Goal: Information Seeking & Learning: Learn about a topic

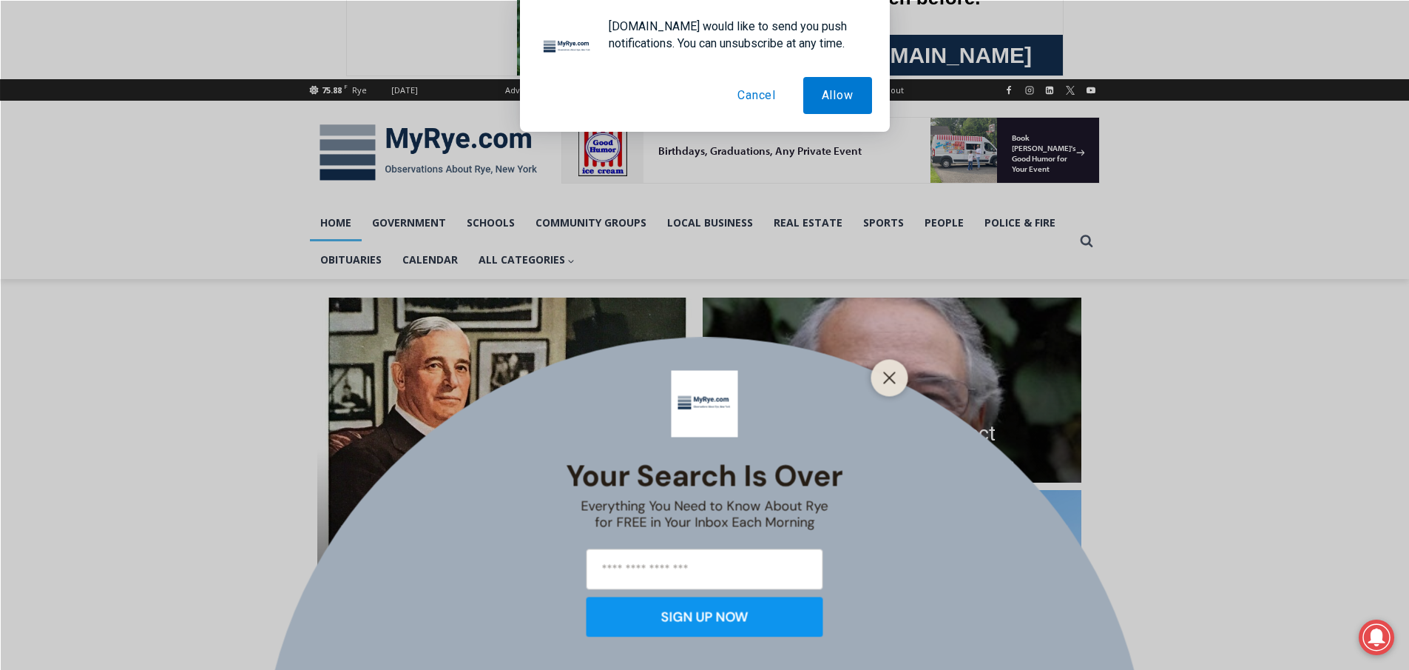
scroll to position [148, 0]
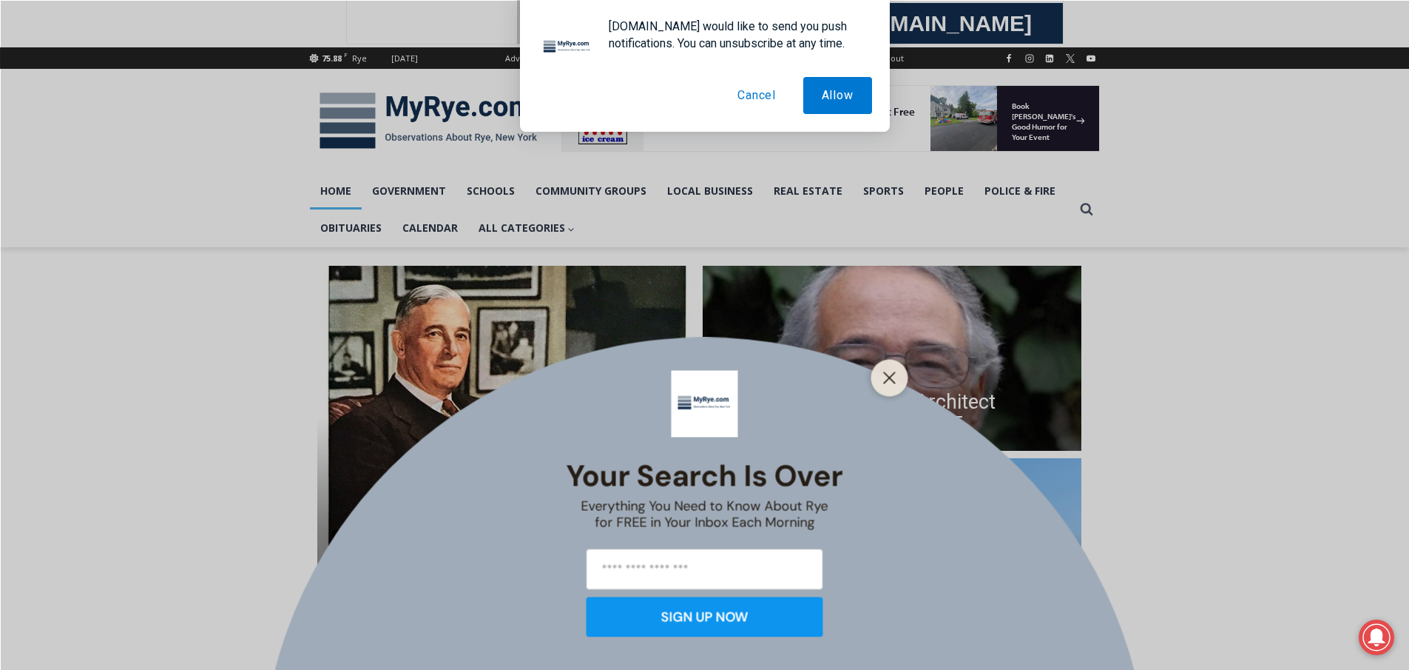
click at [748, 97] on button "Cancel" at bounding box center [756, 95] width 75 height 37
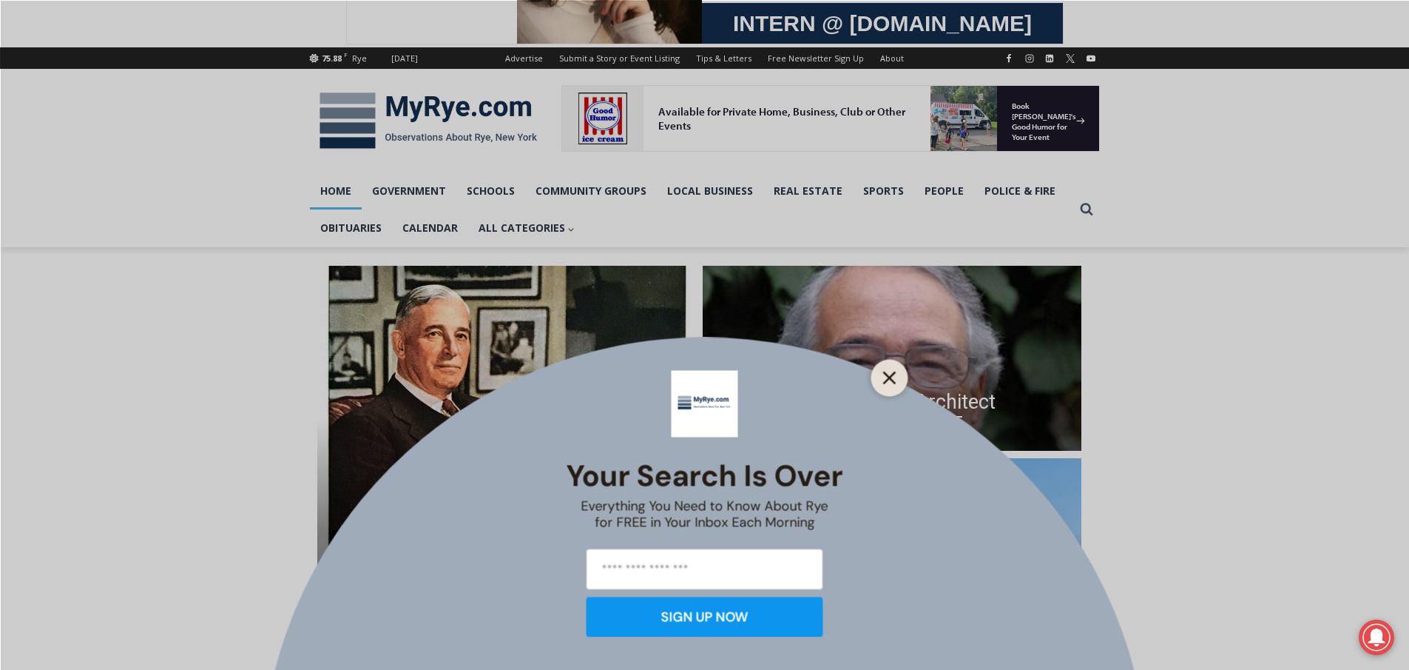
click at [891, 386] on button "Close" at bounding box center [890, 377] width 21 height 21
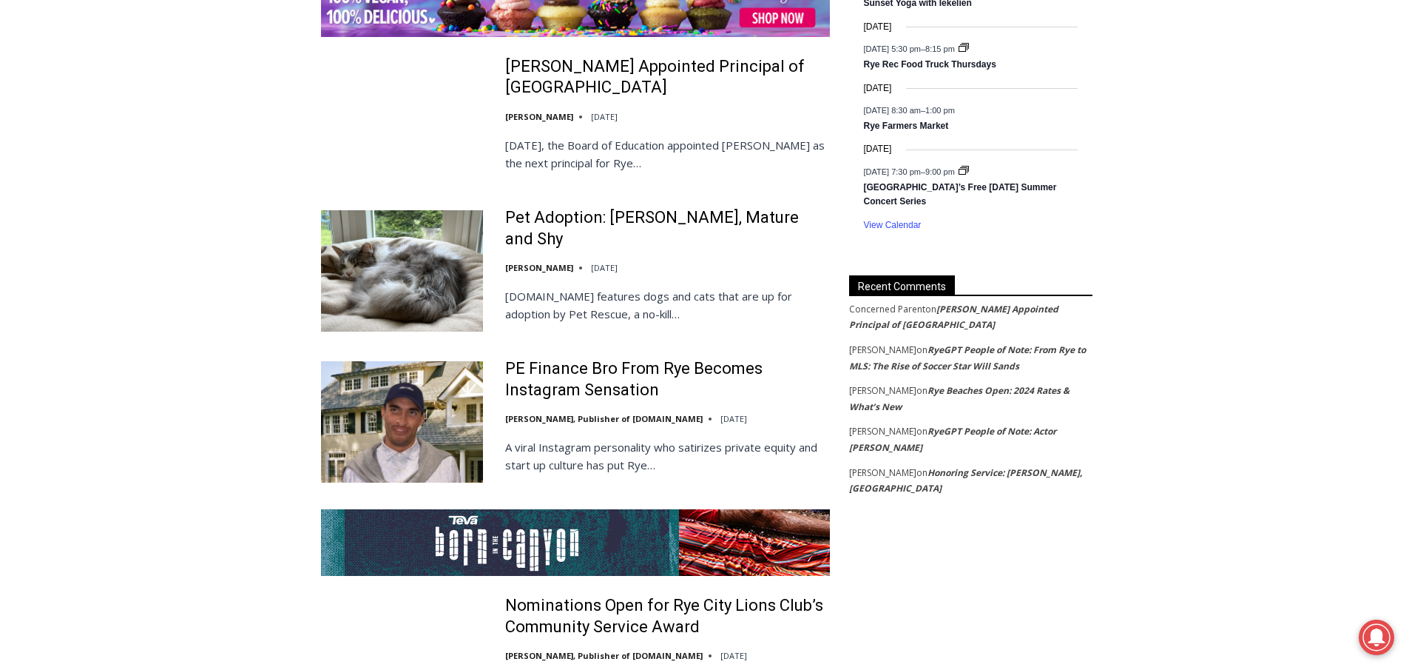
scroll to position [2515, 0]
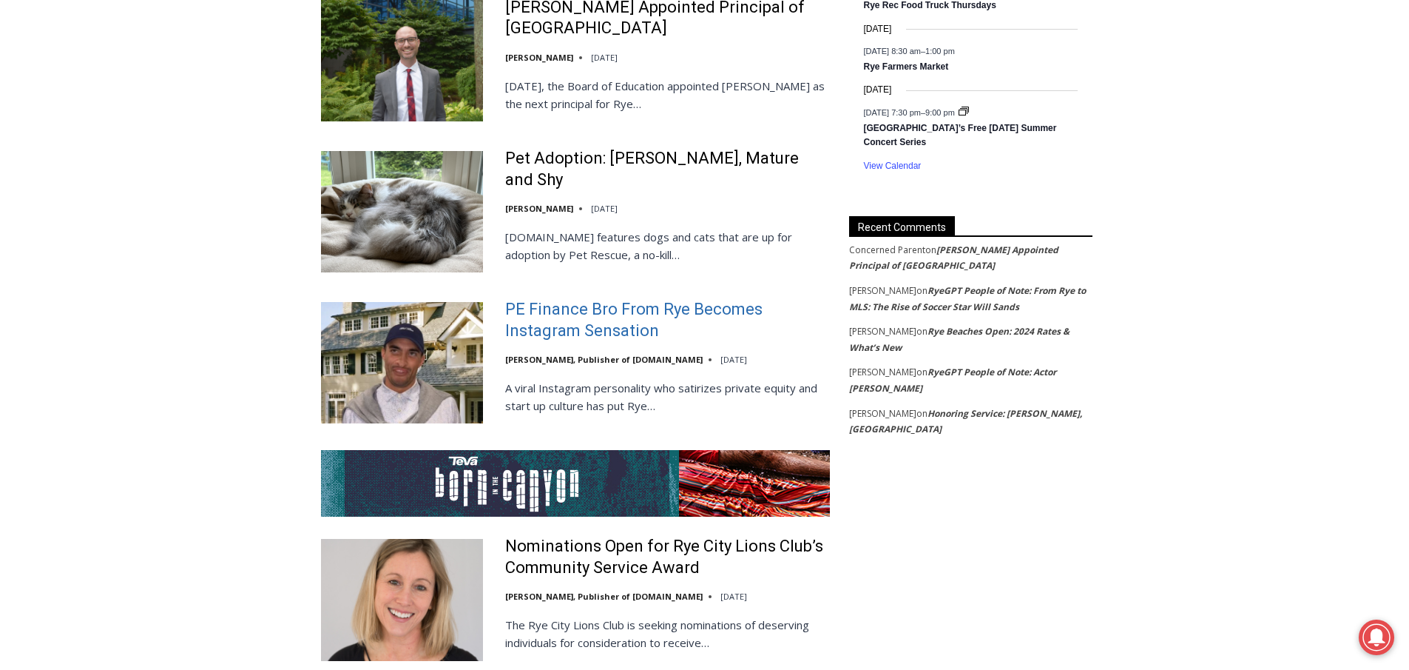
click at [601, 299] on link "PE Finance Bro From Rye Becomes Instagram Sensation" at bounding box center [667, 320] width 325 height 42
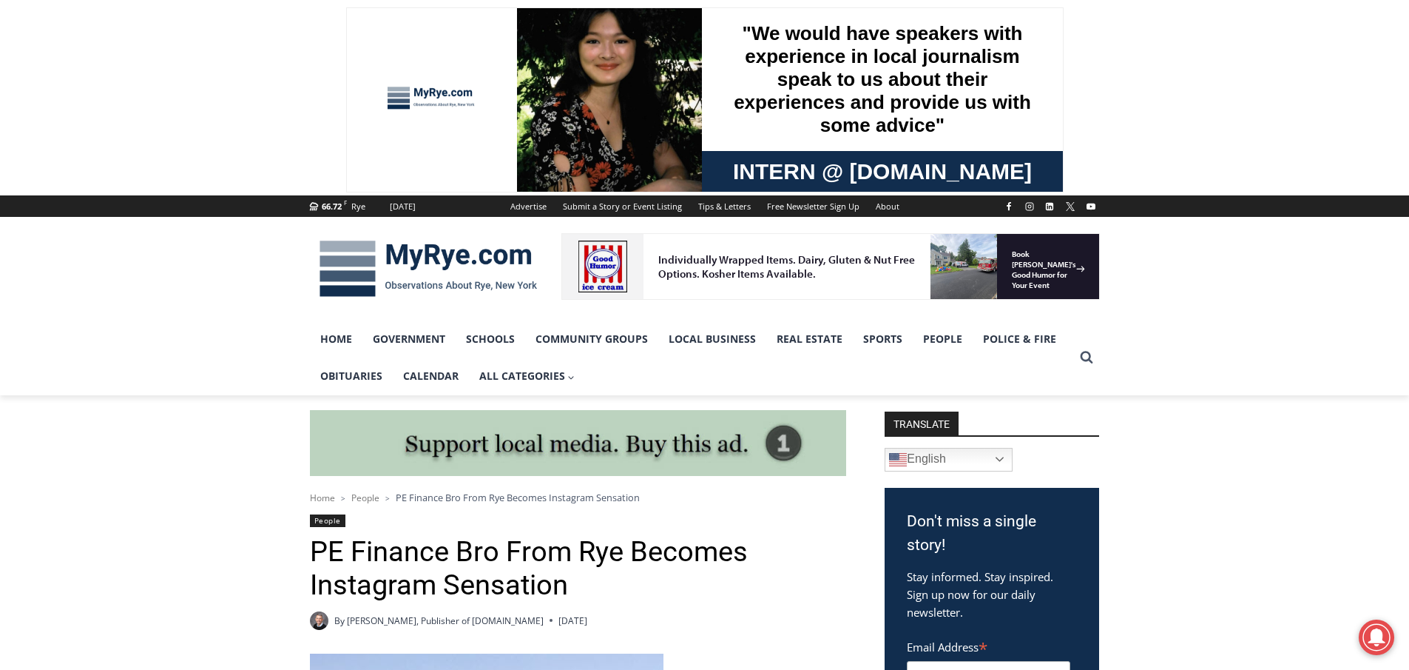
click at [337, 270] on img at bounding box center [428, 268] width 237 height 77
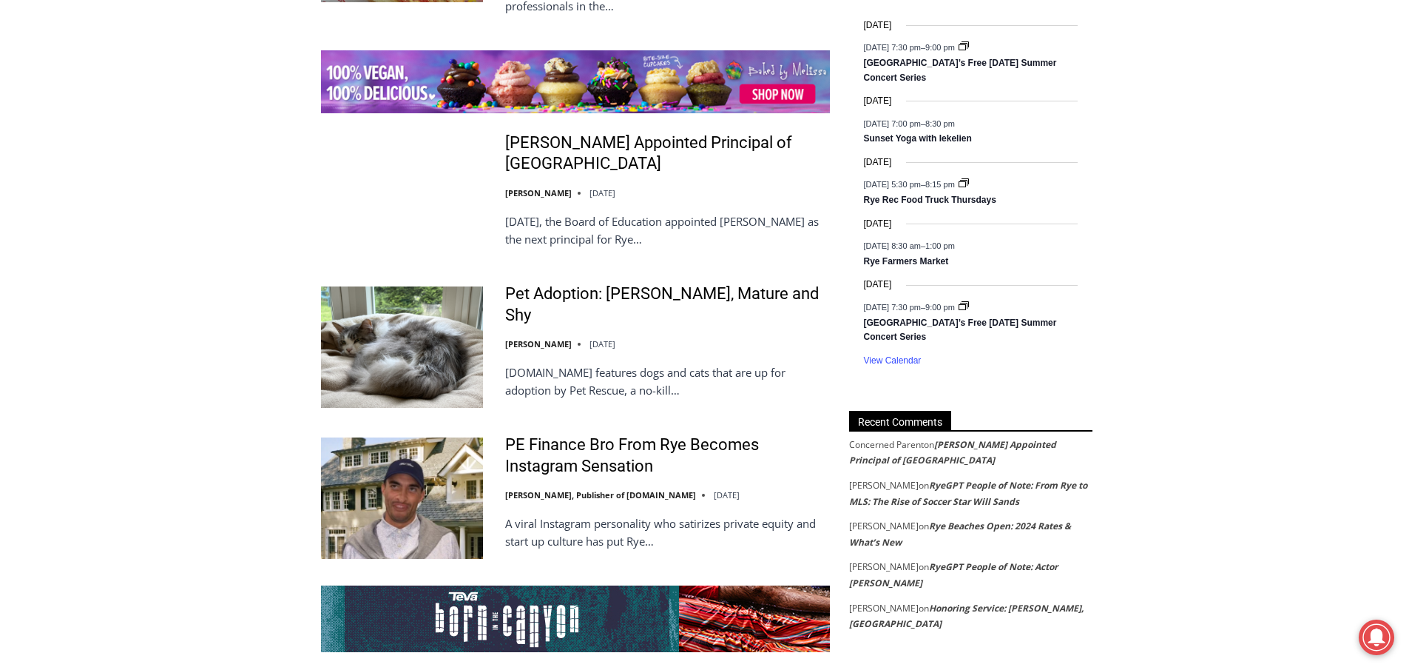
scroll to position [2416, 0]
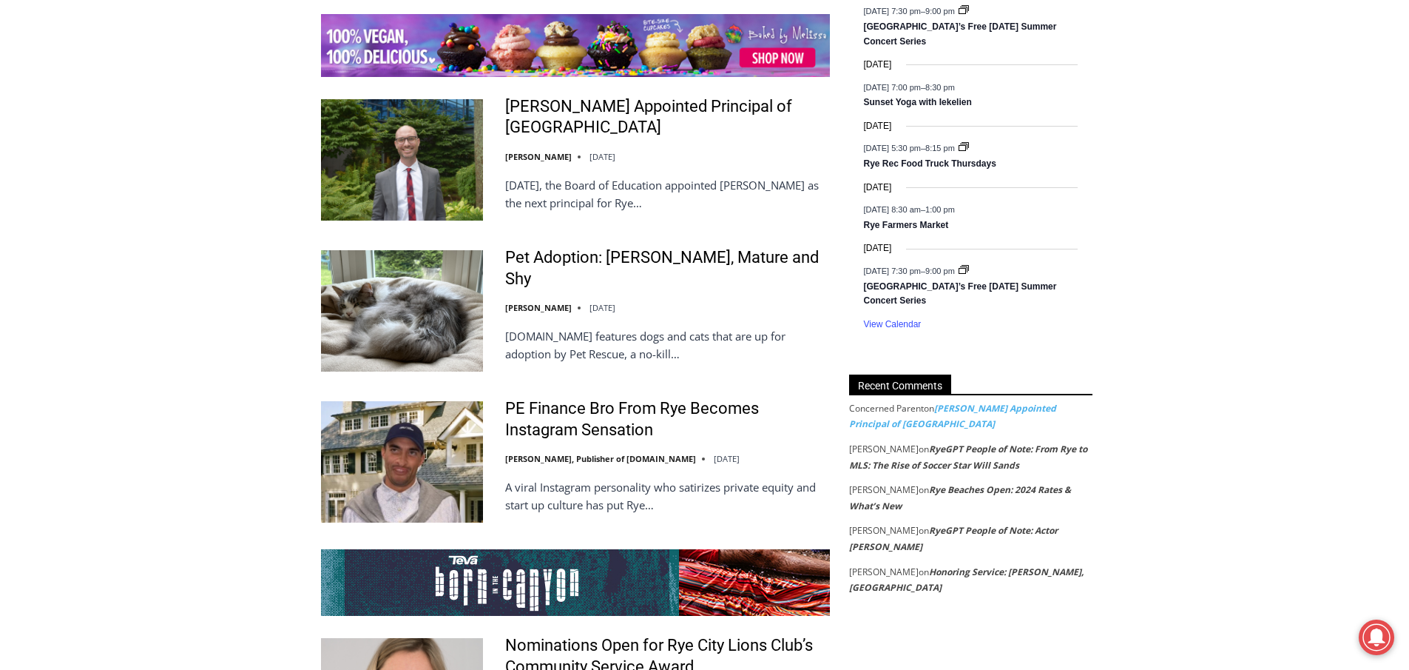
click at [974, 408] on link "[PERSON_NAME] Appointed Principal of [GEOGRAPHIC_DATA]" at bounding box center [952, 416] width 207 height 29
